Goal: Task Accomplishment & Management: Use online tool/utility

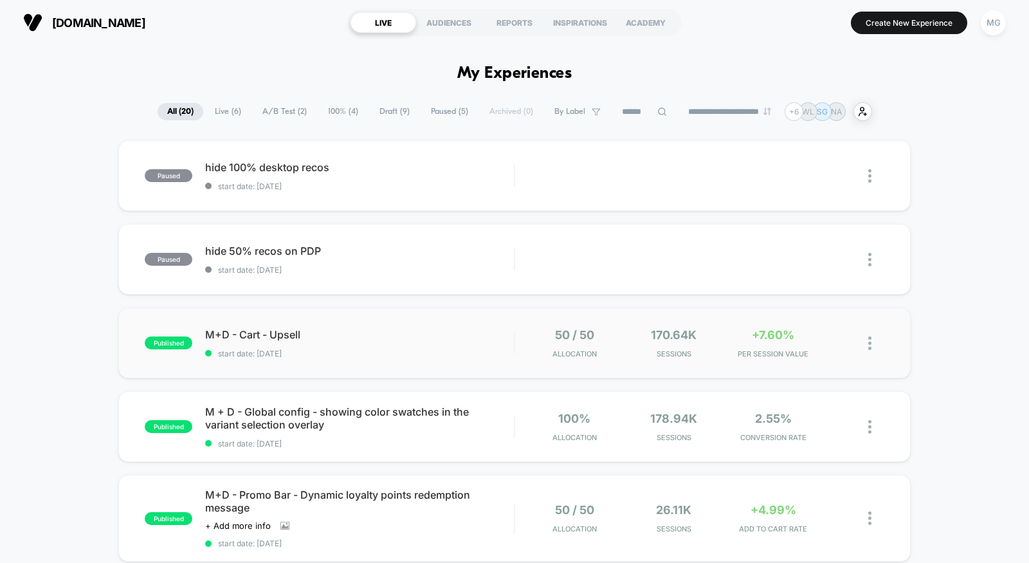
click at [411, 365] on div "published M+D - Cart - Upsell start date: [DATE] 50 / 50 Allocation 170.64k Ses…" at bounding box center [514, 342] width 792 height 71
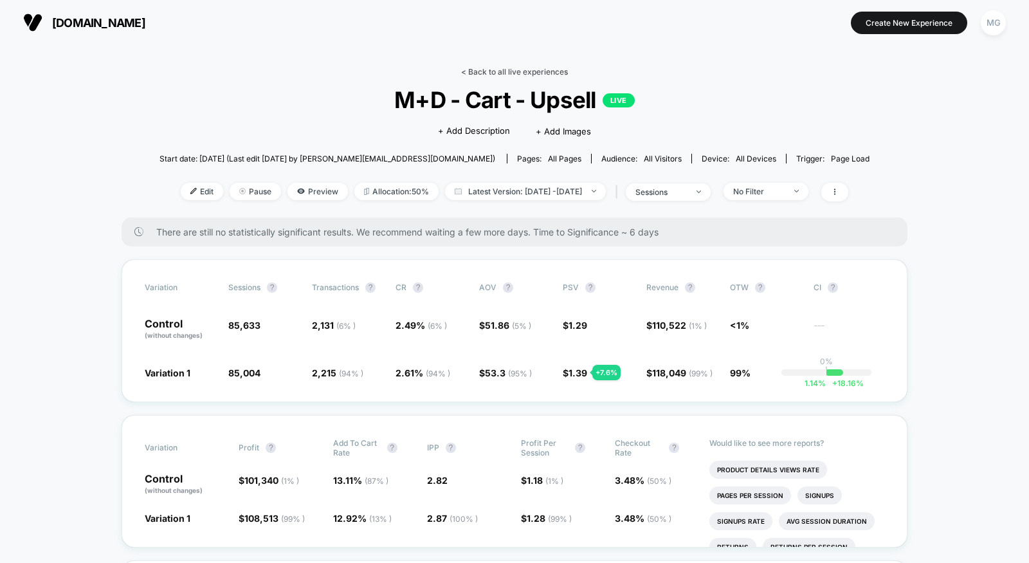
click at [504, 70] on link "< Back to all live experiences" at bounding box center [514, 72] width 107 height 10
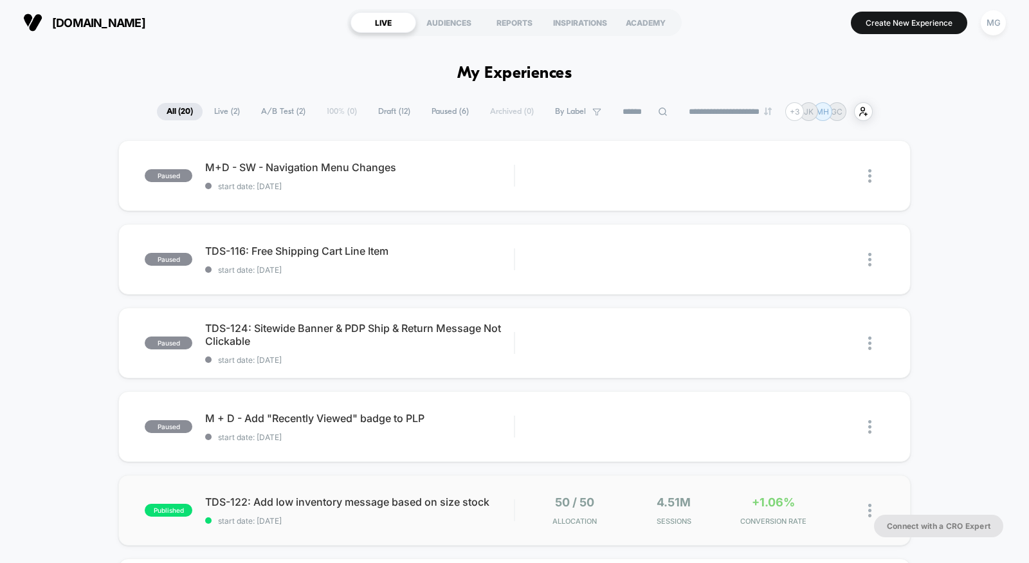
click at [422, 531] on div "published TDS-122: Add low inventory message based on size stock start date: 8/…" at bounding box center [514, 509] width 792 height 71
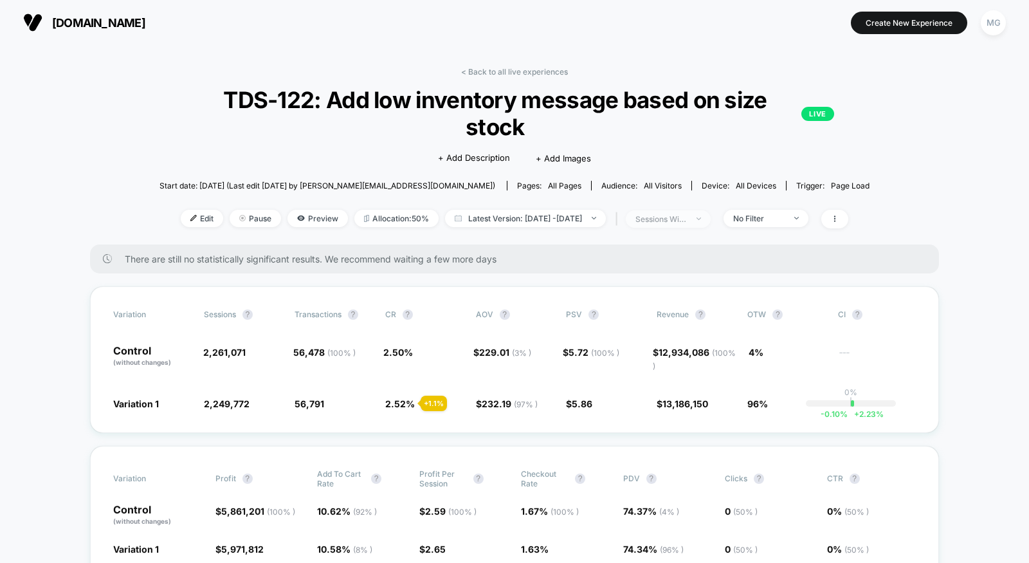
click at [687, 222] on div "sessions with impression" at bounding box center [660, 219] width 51 height 10
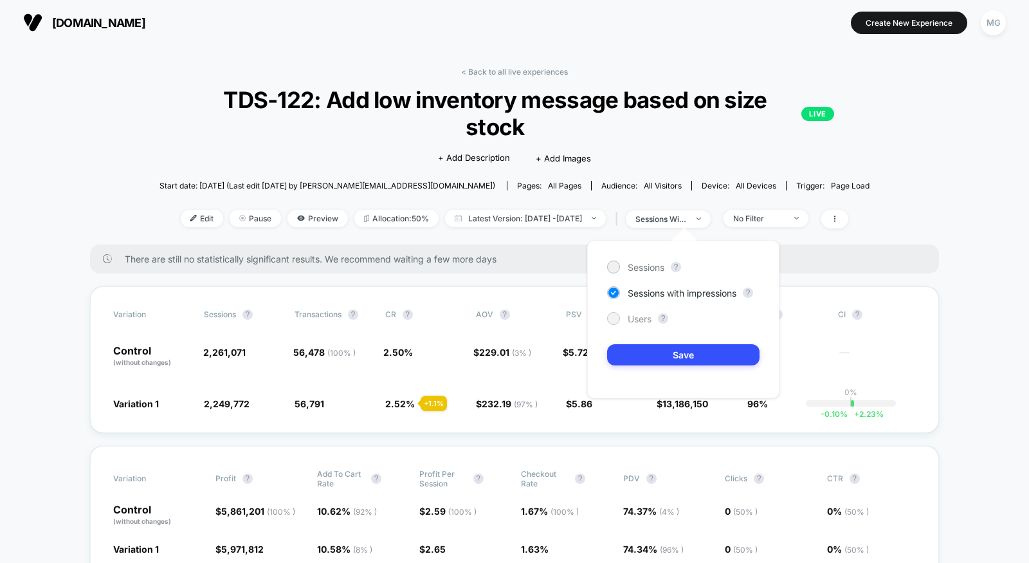
click at [635, 322] on span "Users" at bounding box center [639, 318] width 24 height 11
click at [638, 353] on button "Save" at bounding box center [683, 354] width 152 height 21
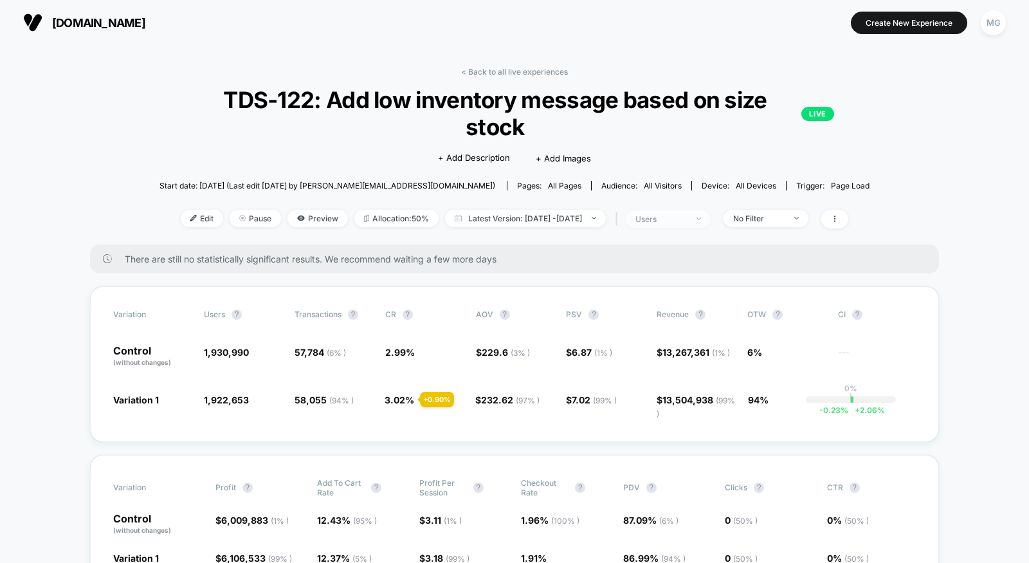
click at [687, 215] on div "users" at bounding box center [660, 219] width 51 height 10
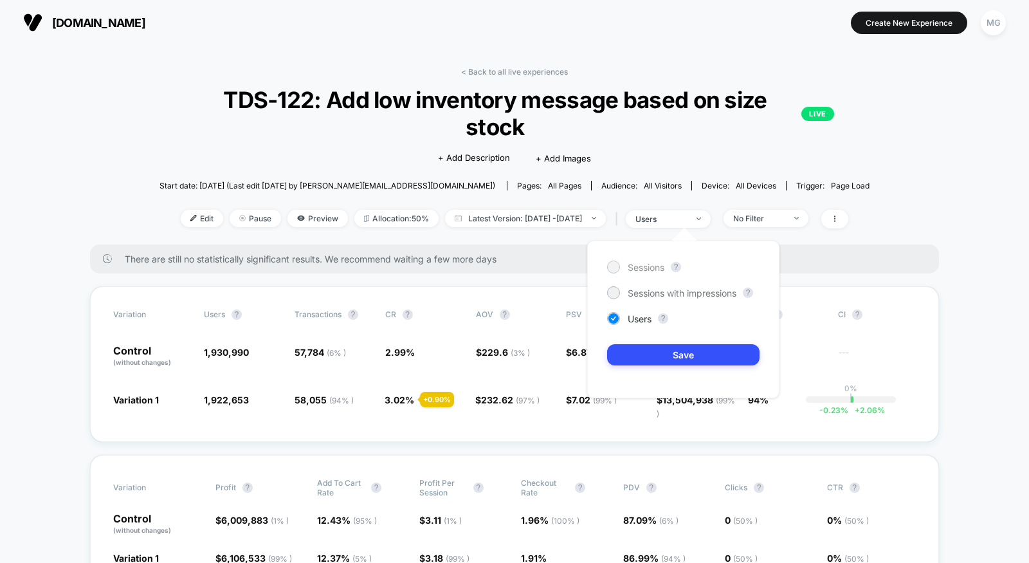
click at [628, 264] on span "Sessions" at bounding box center [645, 267] width 37 height 11
click at [633, 350] on button "Save" at bounding box center [683, 354] width 152 height 21
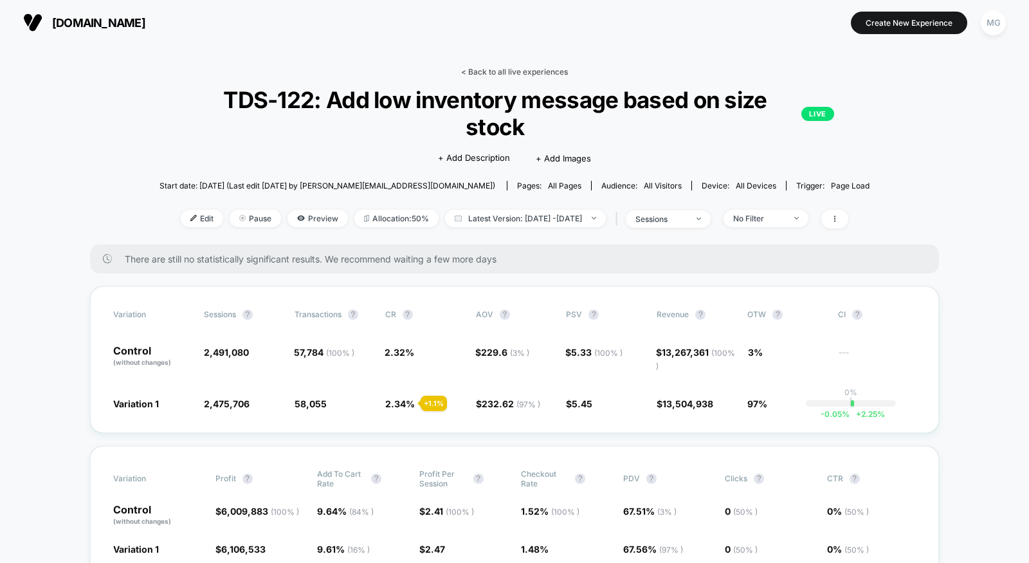
click at [534, 73] on link "< Back to all live experiences" at bounding box center [514, 72] width 107 height 10
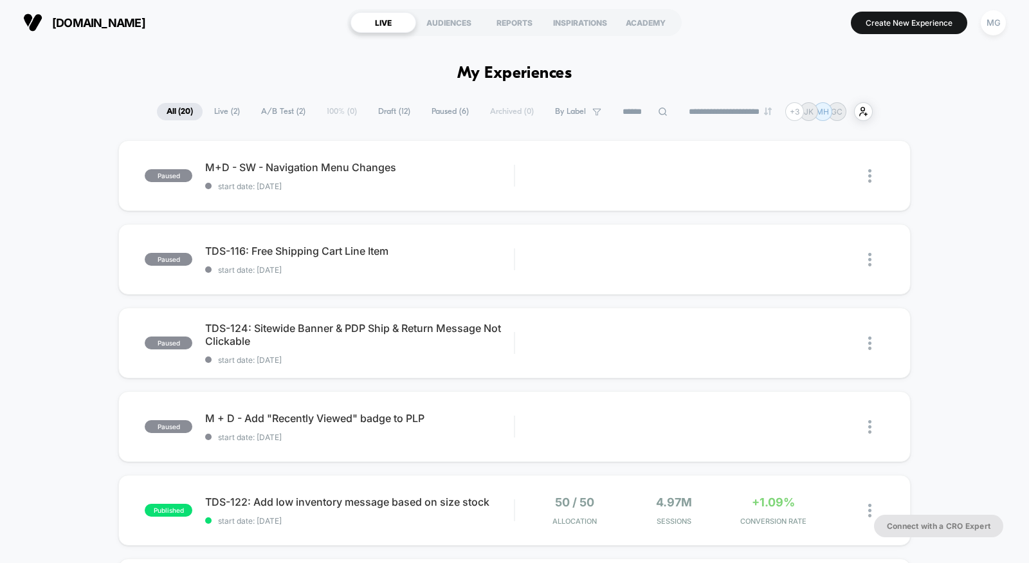
click at [279, 117] on span "A/B Test ( 2 )" at bounding box center [283, 111] width 64 height 17
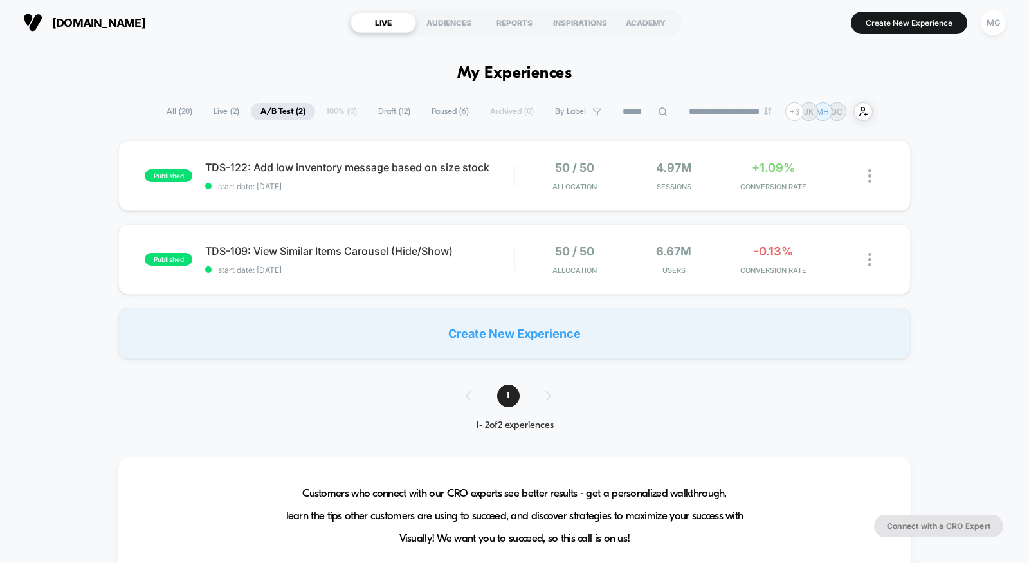
click at [389, 110] on span "Draft ( 12 )" at bounding box center [393, 111] width 51 height 17
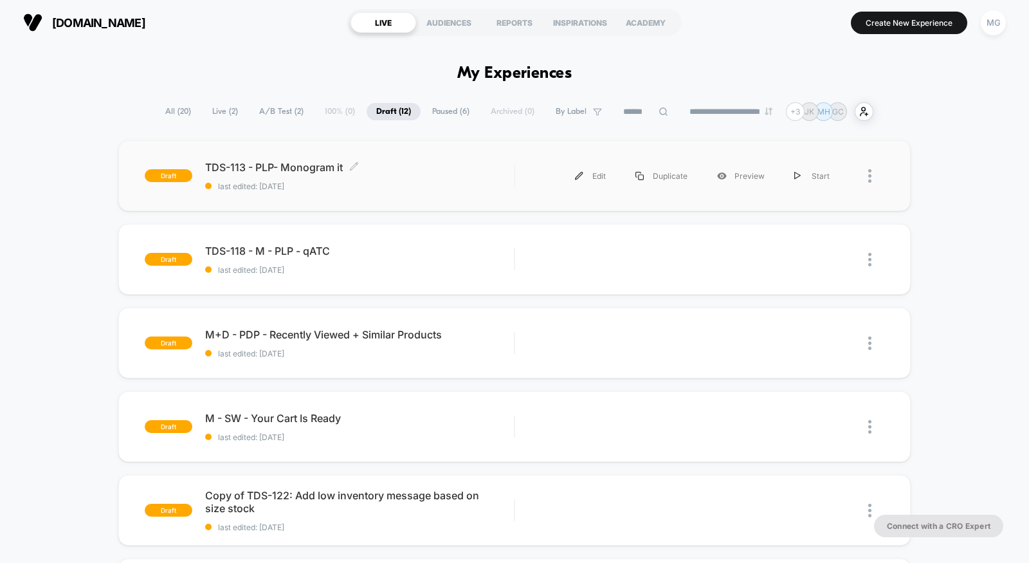
click at [386, 166] on span "TDS-113 - PLP- Monogram it Click to edit experience details" at bounding box center [359, 167] width 309 height 13
